Goal: Use online tool/utility: Utilize a website feature to perform a specific function

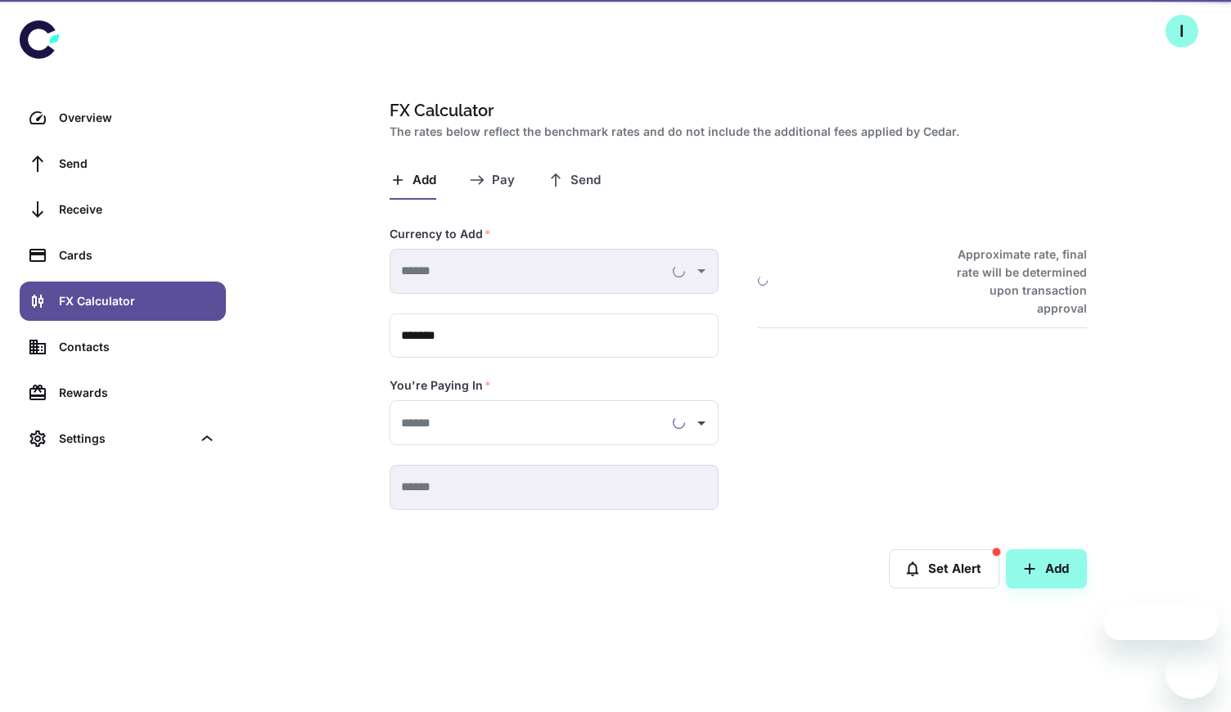
type input "**********"
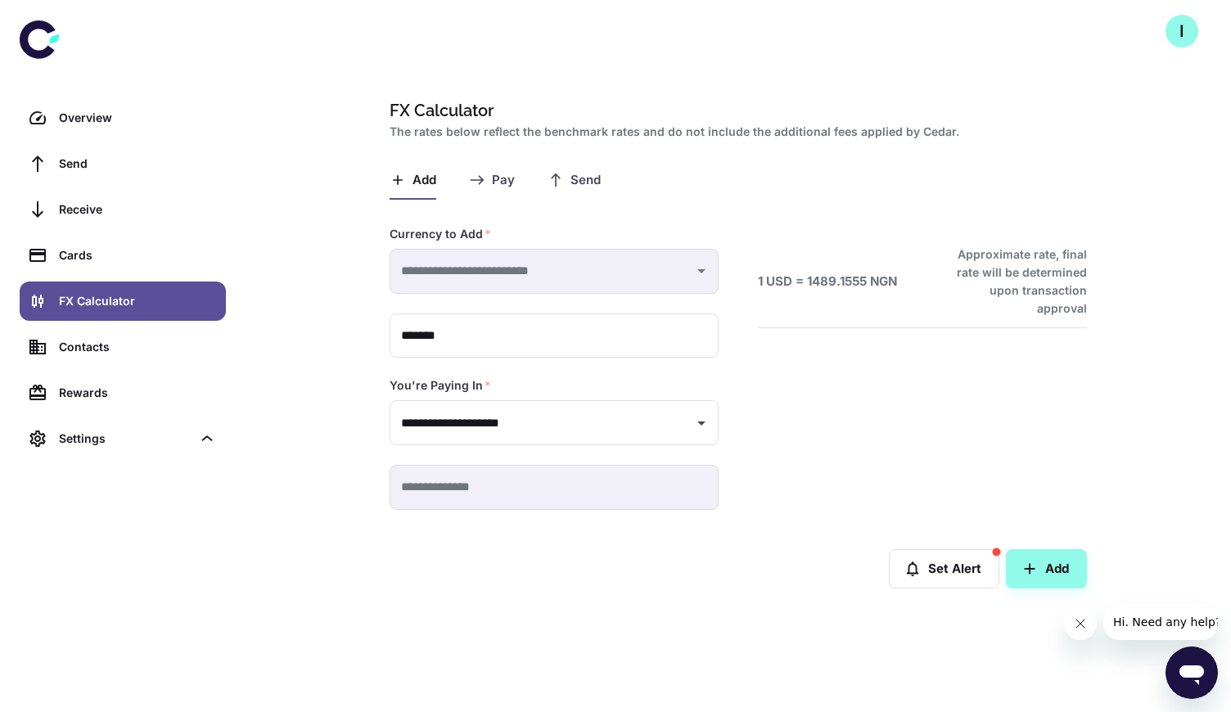
click at [502, 182] on span "Pay" at bounding box center [503, 181] width 23 height 16
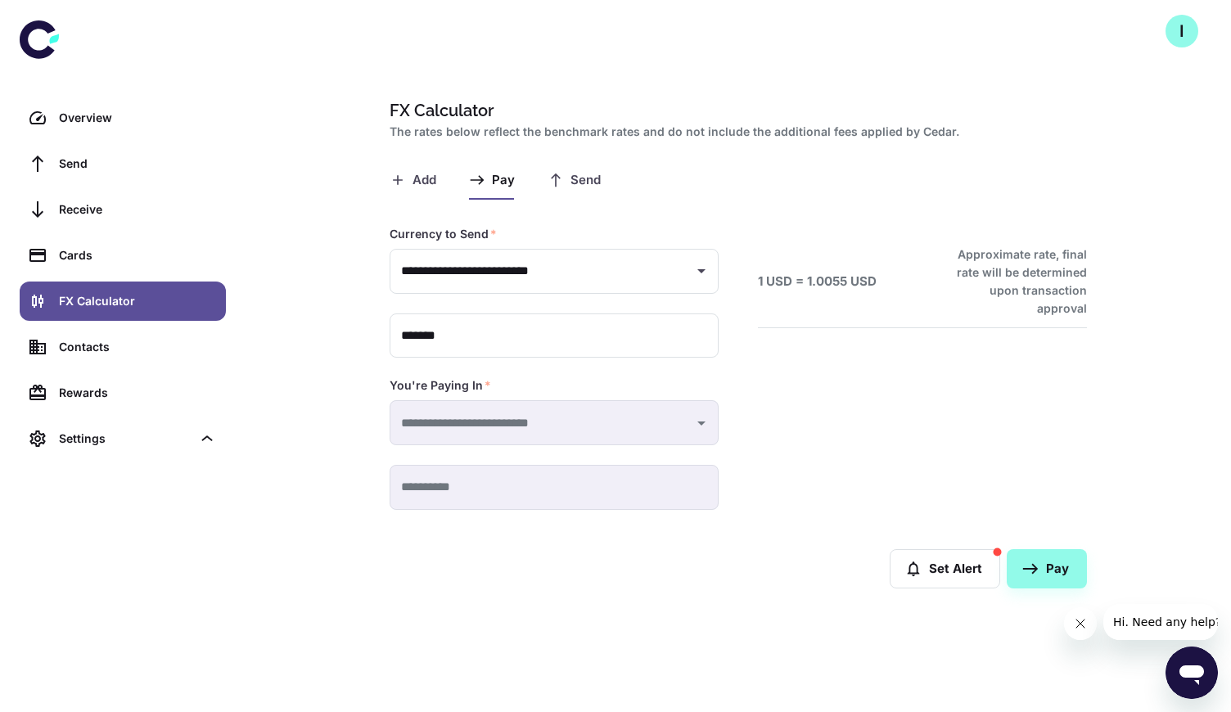
click at [588, 182] on span "Send" at bounding box center [585, 181] width 30 height 16
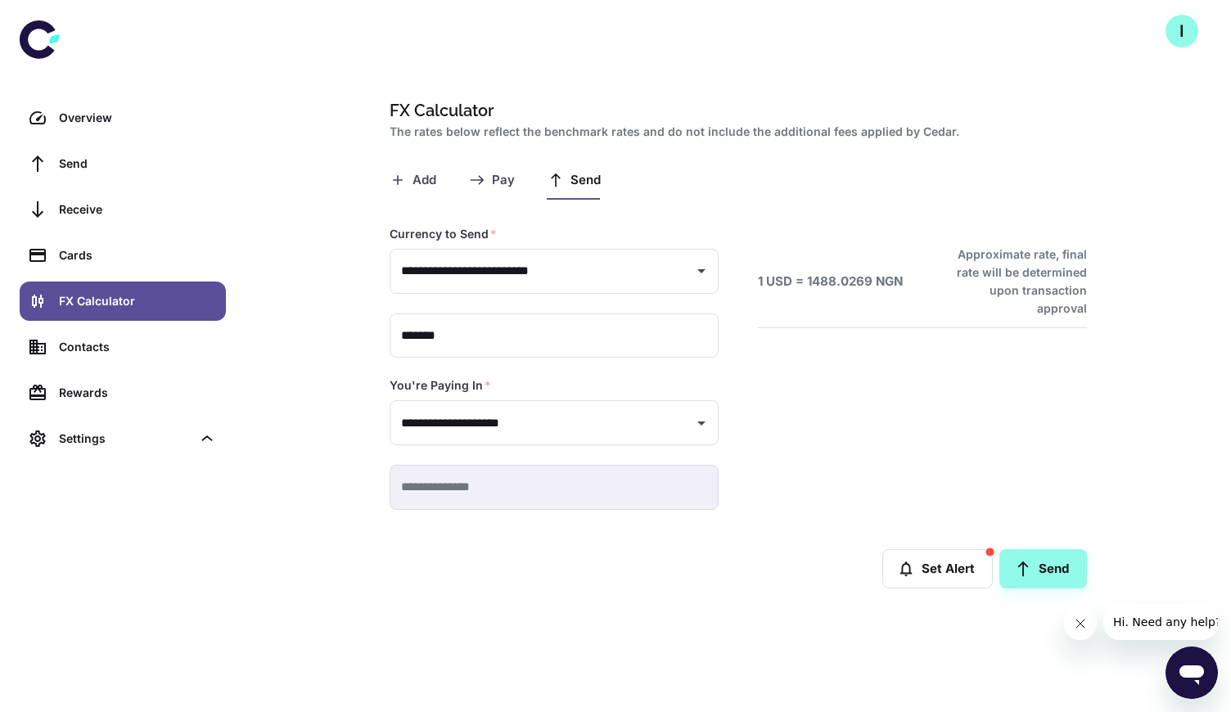
click at [423, 179] on span "Add" at bounding box center [424, 181] width 24 height 16
